Goal: Task Accomplishment & Management: Use online tool/utility

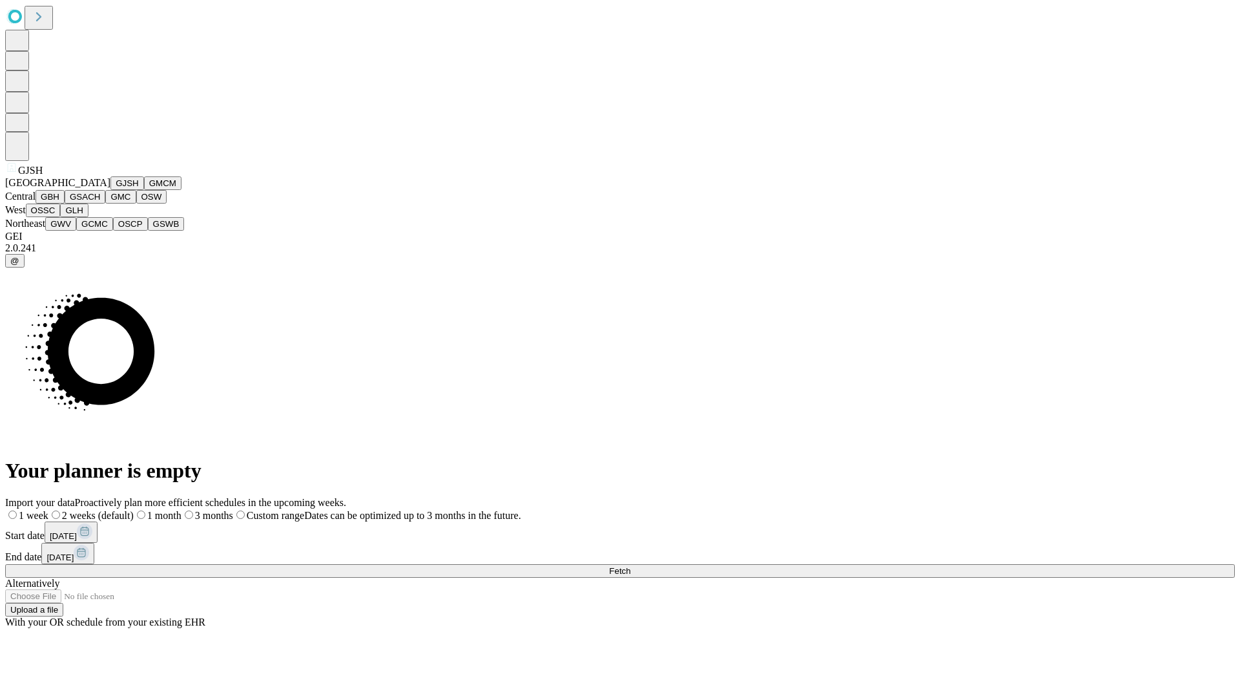
click at [110, 190] on button "GJSH" at bounding box center [127, 183] width 34 height 14
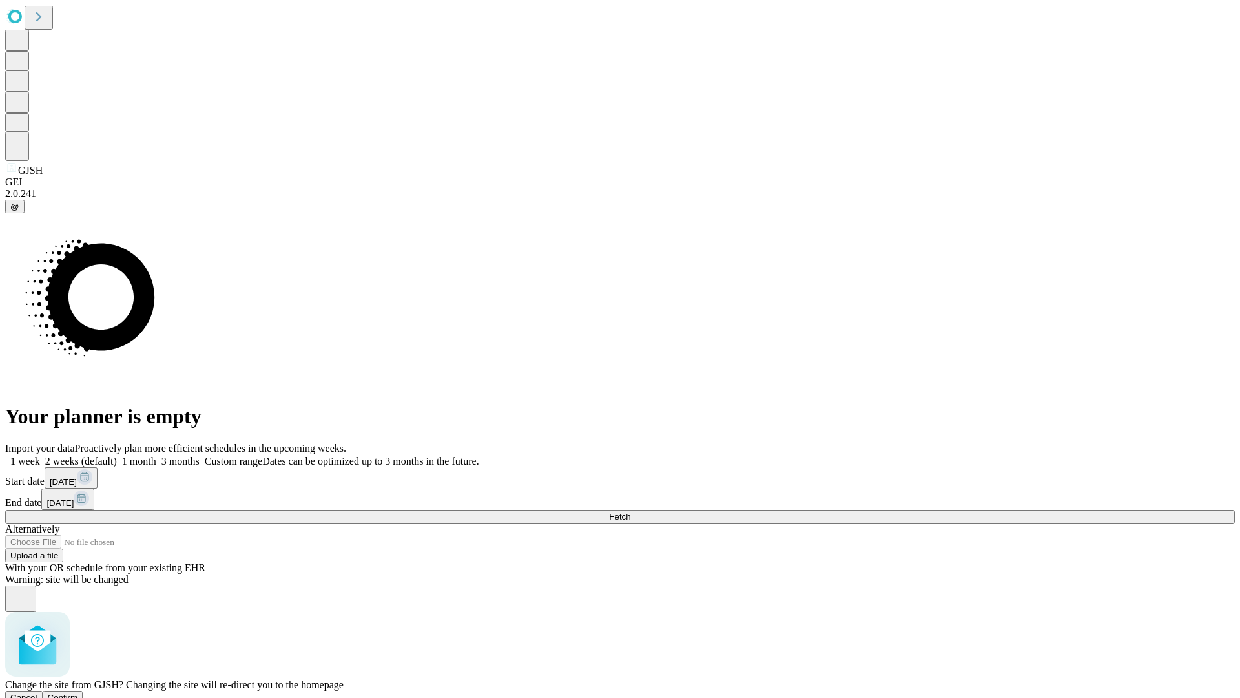
click at [78, 693] on span "Confirm" at bounding box center [63, 698] width 30 height 10
click at [117, 455] on label "2 weeks (default)" at bounding box center [78, 460] width 77 height 11
click at [631, 512] on span "Fetch" at bounding box center [619, 517] width 21 height 10
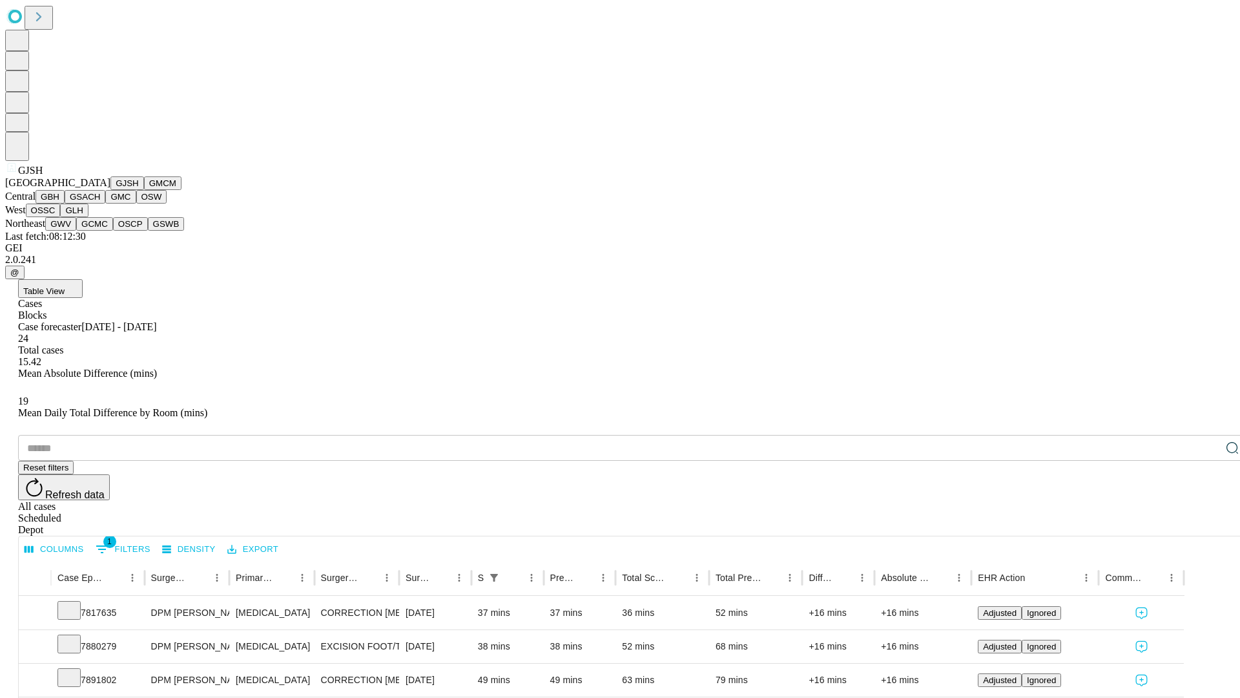
click at [144, 190] on button "GMCM" at bounding box center [162, 183] width 37 height 14
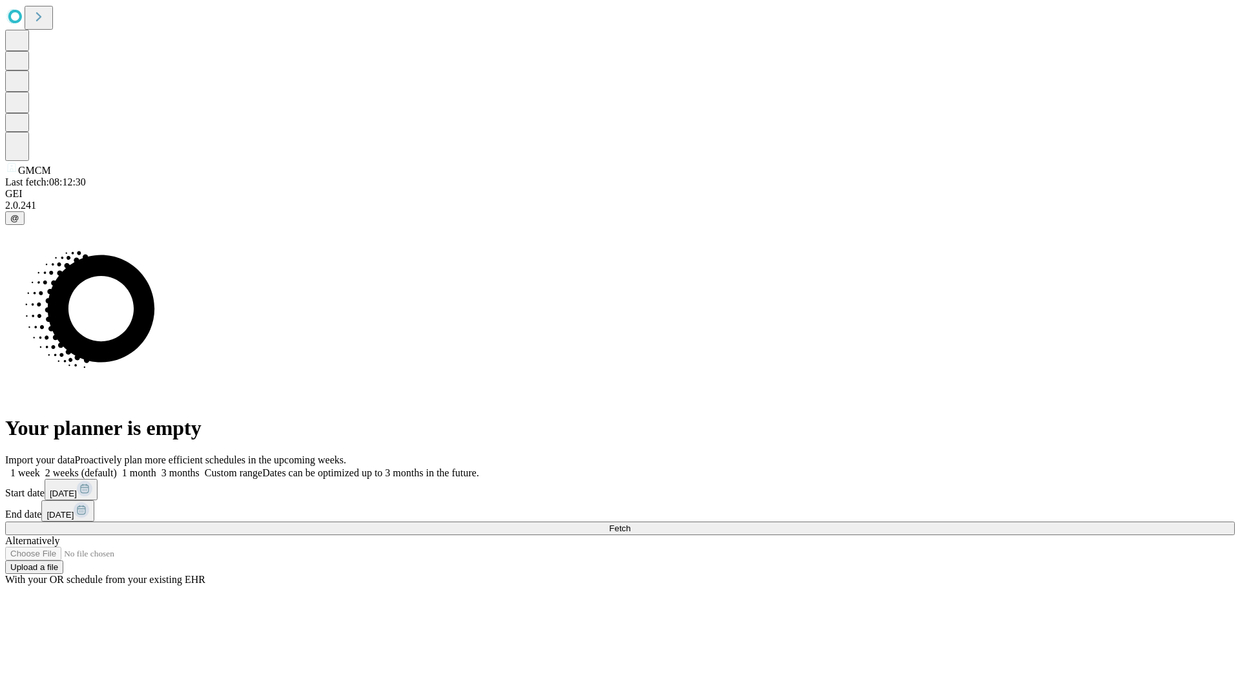
click at [117, 467] on label "2 weeks (default)" at bounding box center [78, 472] width 77 height 11
click at [631, 523] on span "Fetch" at bounding box center [619, 528] width 21 height 10
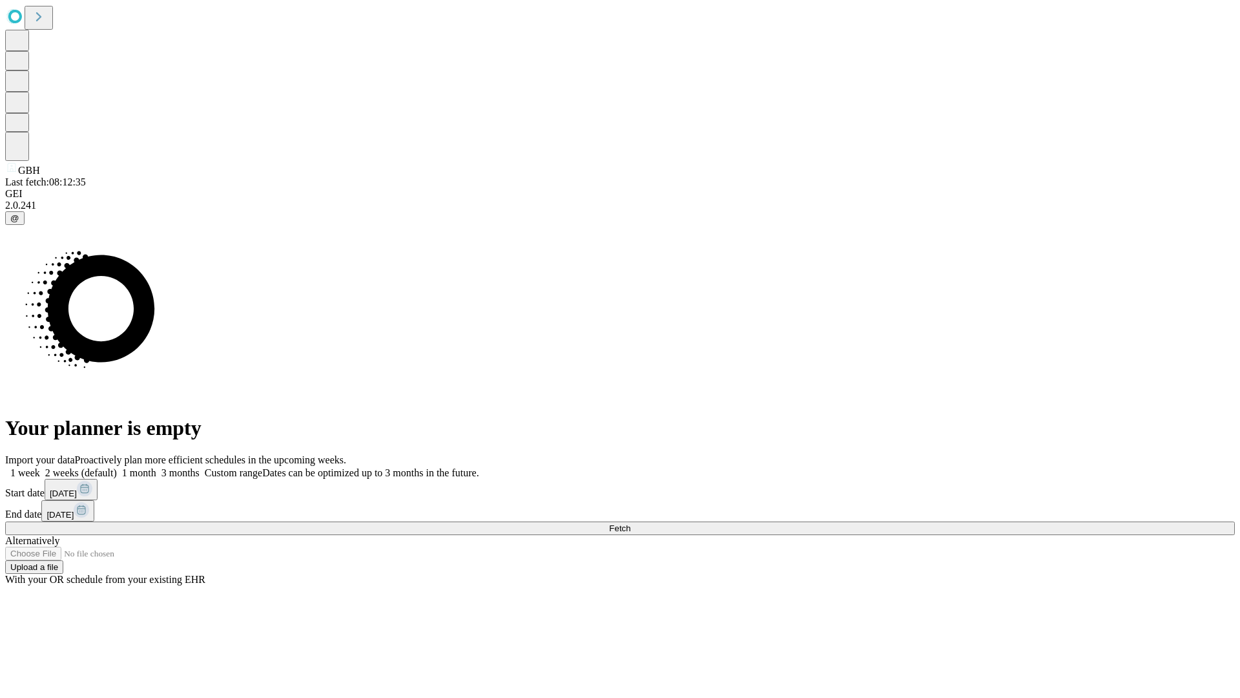
click at [117, 467] on label "2 weeks (default)" at bounding box center [78, 472] width 77 height 11
click at [631, 523] on span "Fetch" at bounding box center [619, 528] width 21 height 10
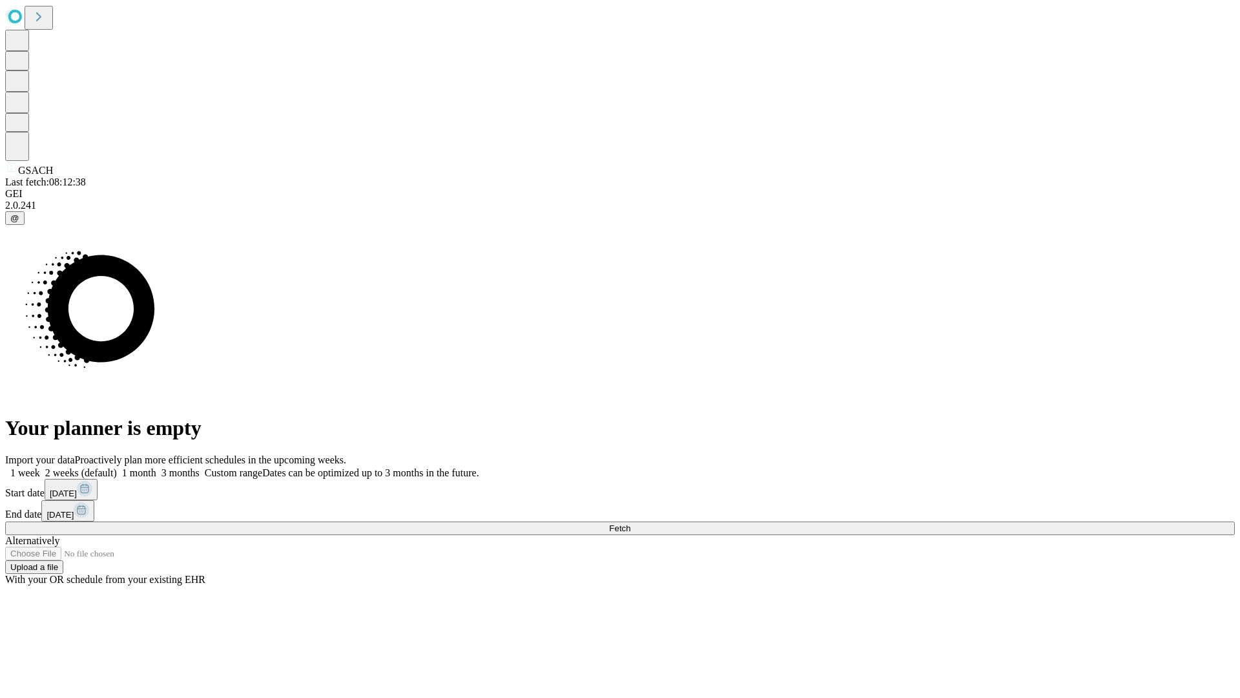
click at [117, 467] on label "2 weeks (default)" at bounding box center [78, 472] width 77 height 11
click at [631, 523] on span "Fetch" at bounding box center [619, 528] width 21 height 10
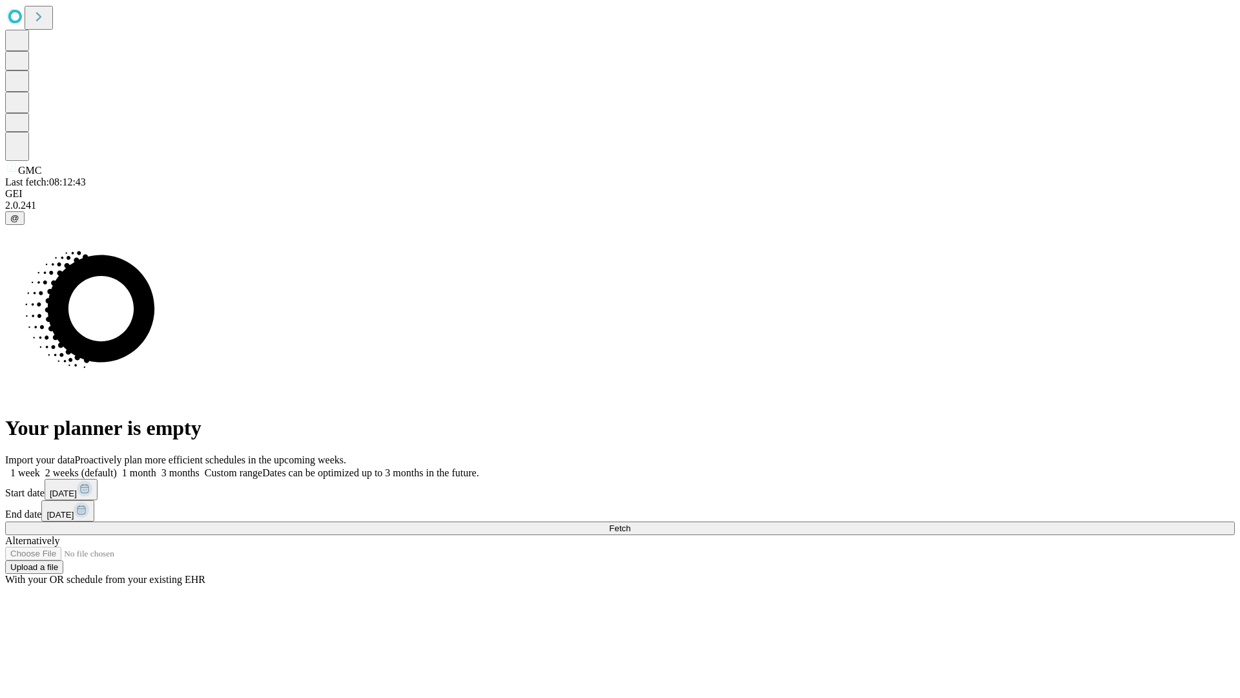
click at [117, 467] on label "2 weeks (default)" at bounding box center [78, 472] width 77 height 11
click at [631, 523] on span "Fetch" at bounding box center [619, 528] width 21 height 10
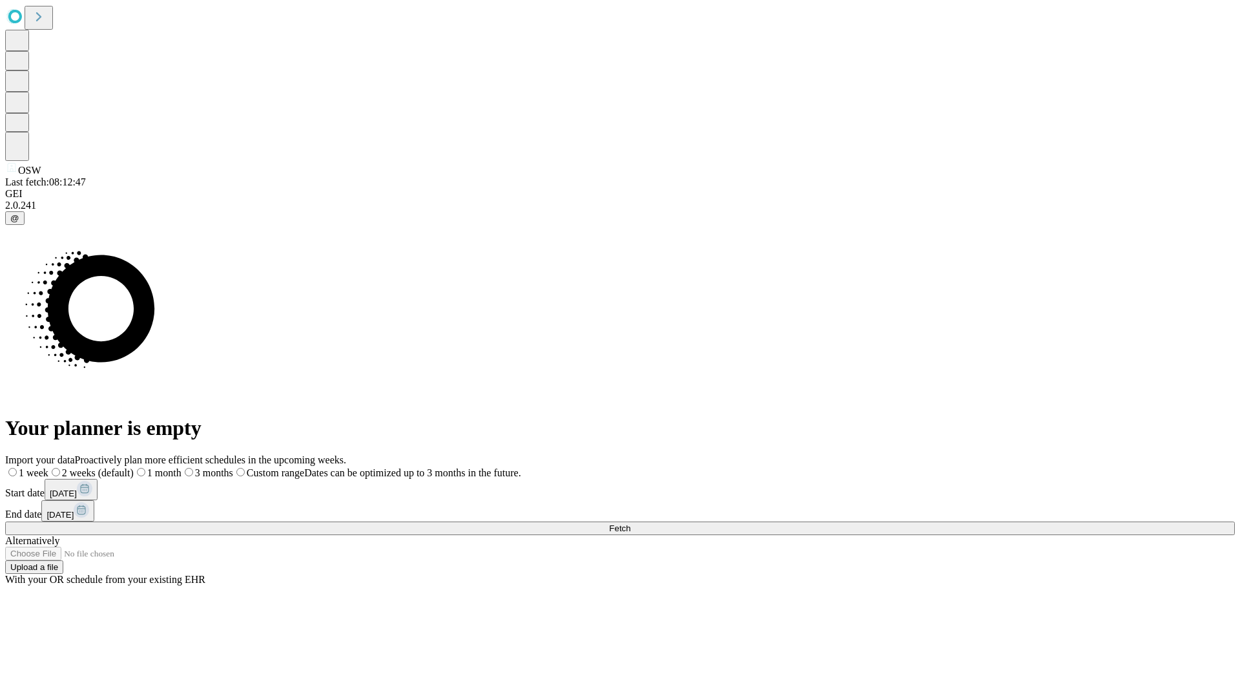
click at [631, 523] on span "Fetch" at bounding box center [619, 528] width 21 height 10
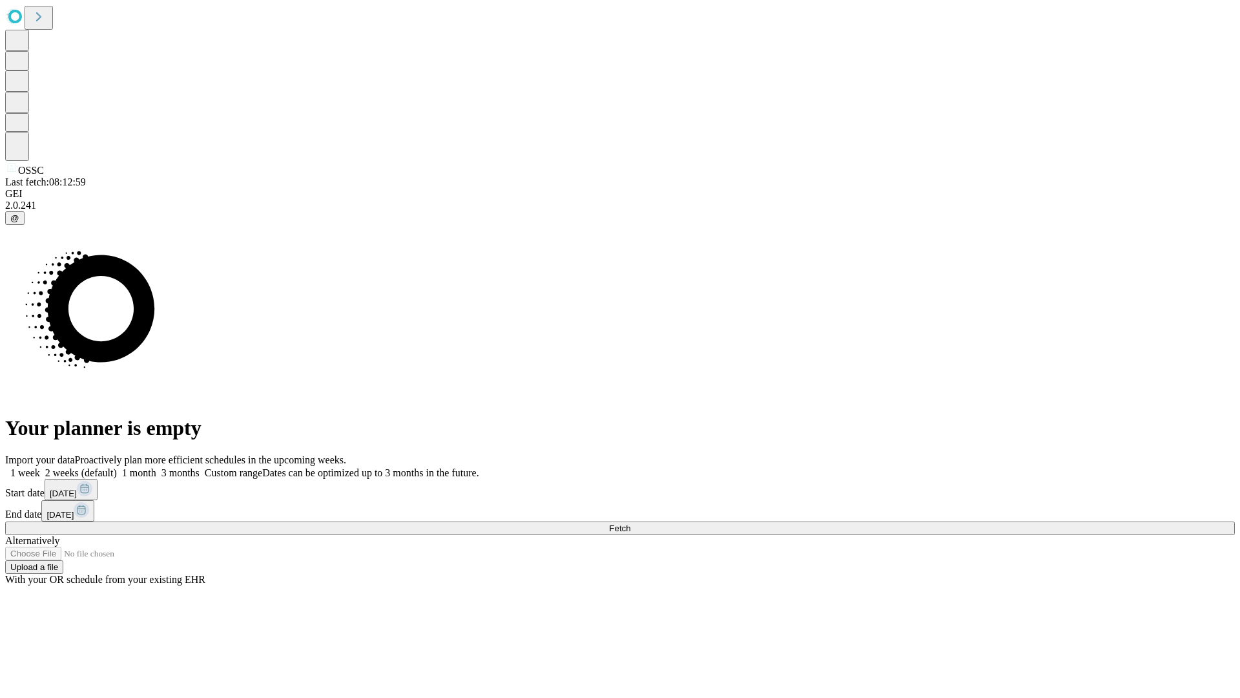
click at [117, 467] on label "2 weeks (default)" at bounding box center [78, 472] width 77 height 11
click at [631, 523] on span "Fetch" at bounding box center [619, 528] width 21 height 10
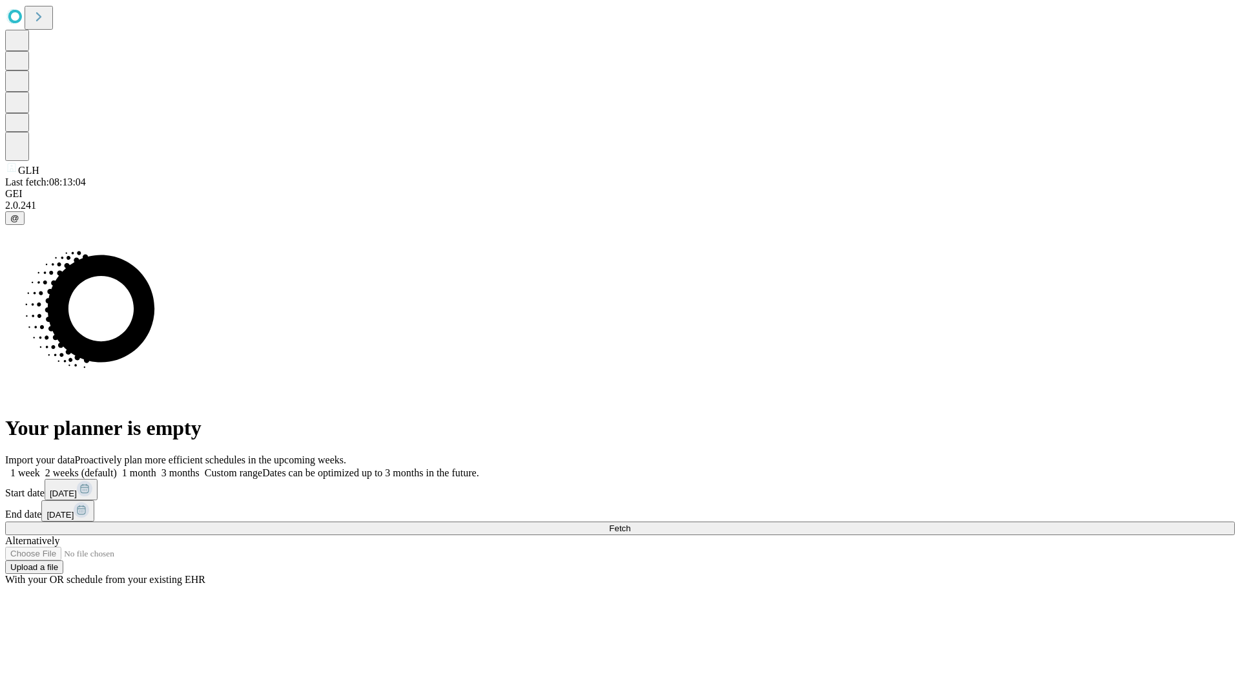
click at [117, 467] on label "2 weeks (default)" at bounding box center [78, 472] width 77 height 11
click at [631, 523] on span "Fetch" at bounding box center [619, 528] width 21 height 10
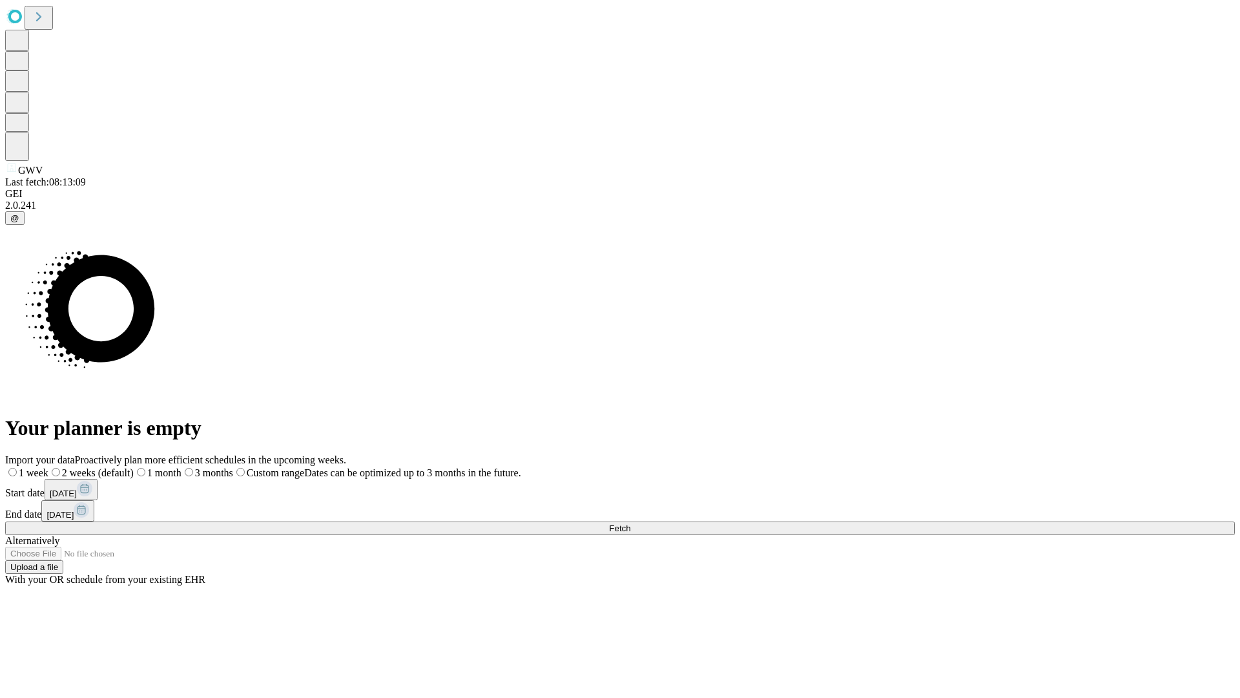
click at [631, 523] on span "Fetch" at bounding box center [619, 528] width 21 height 10
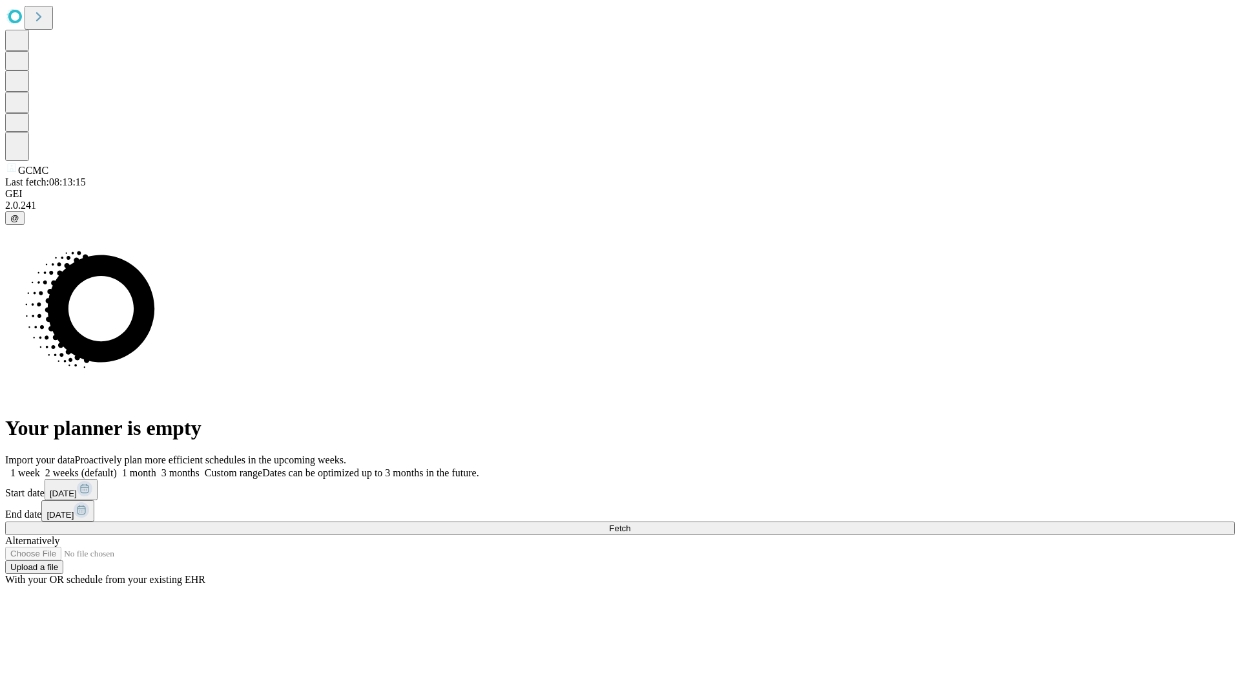
click at [117, 467] on label "2 weeks (default)" at bounding box center [78, 472] width 77 height 11
click at [631, 523] on span "Fetch" at bounding box center [619, 528] width 21 height 10
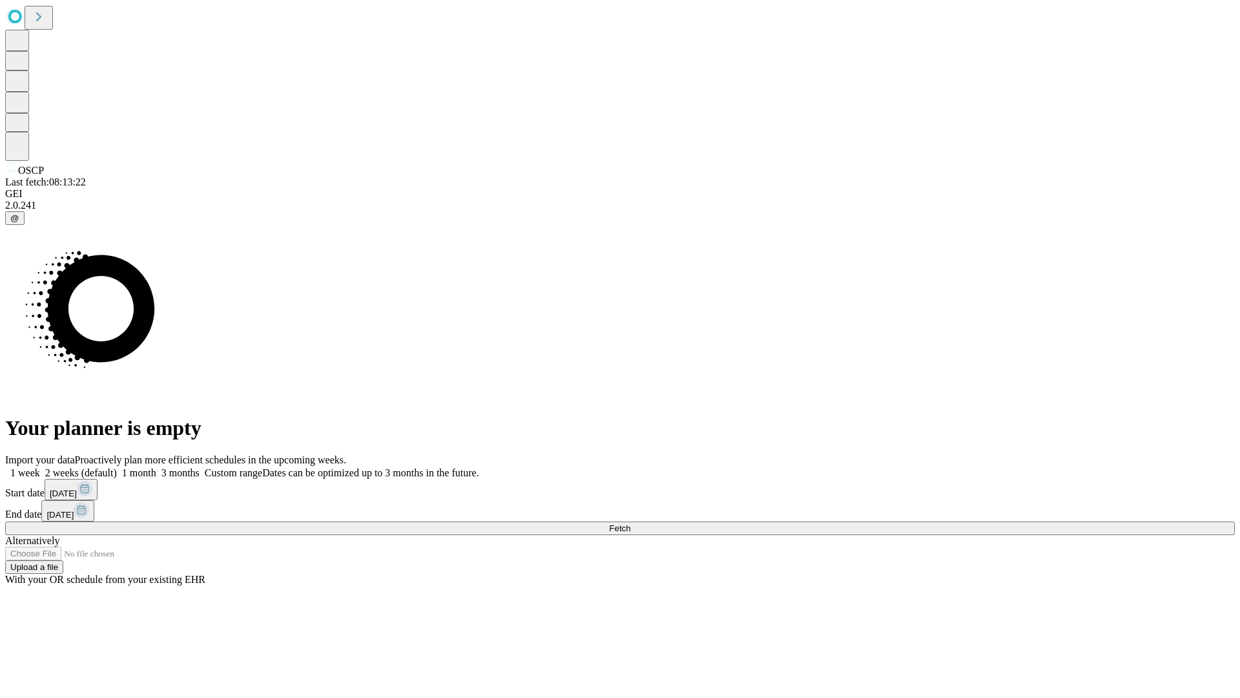
click at [117, 467] on label "2 weeks (default)" at bounding box center [78, 472] width 77 height 11
click at [631, 523] on span "Fetch" at bounding box center [619, 528] width 21 height 10
